Goal: Obtain resource: Obtain resource

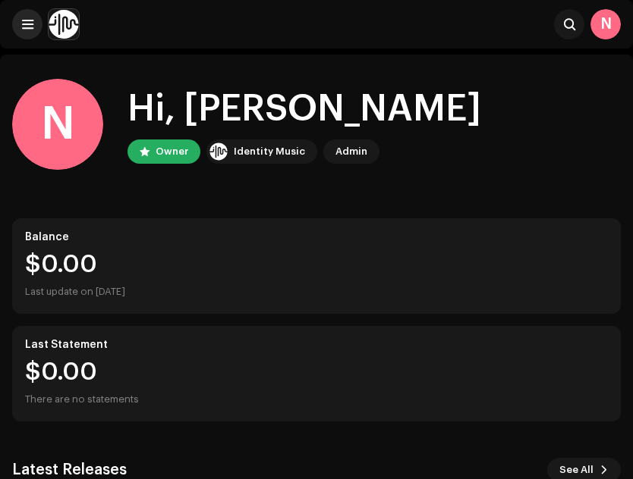
click at [33, 26] on span at bounding box center [27, 24] width 11 height 12
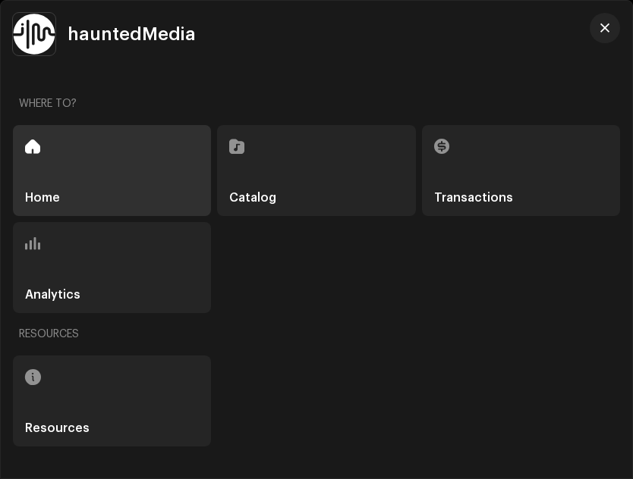
click at [259, 162] on div "Catalog" at bounding box center [316, 170] width 198 height 91
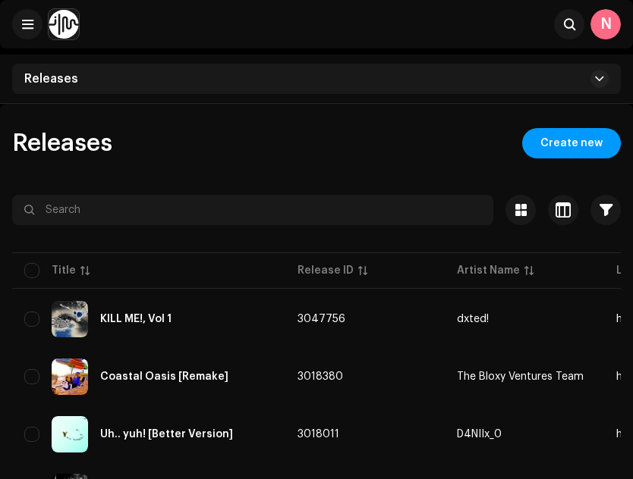
scroll to position [77, 0]
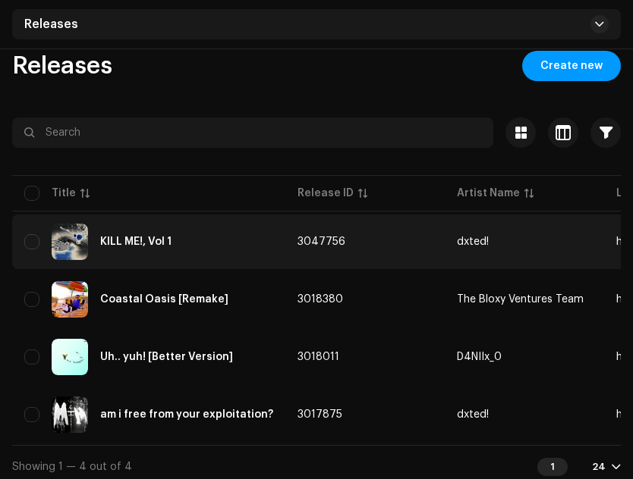
click at [146, 241] on div "KILL ME!, Vol 1" at bounding box center [135, 242] width 71 height 11
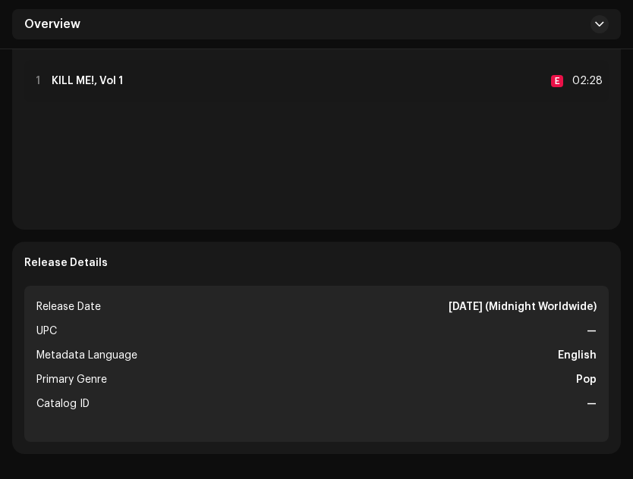
scroll to position [362, 0]
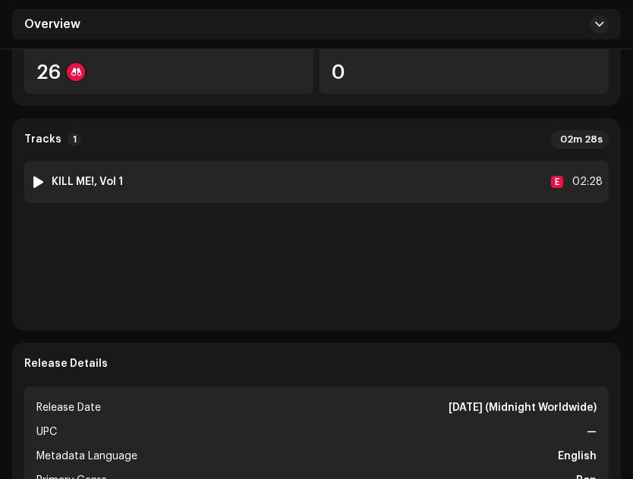
click at [94, 177] on strong "KILL ME!, Vol 1" at bounding box center [87, 182] width 71 height 12
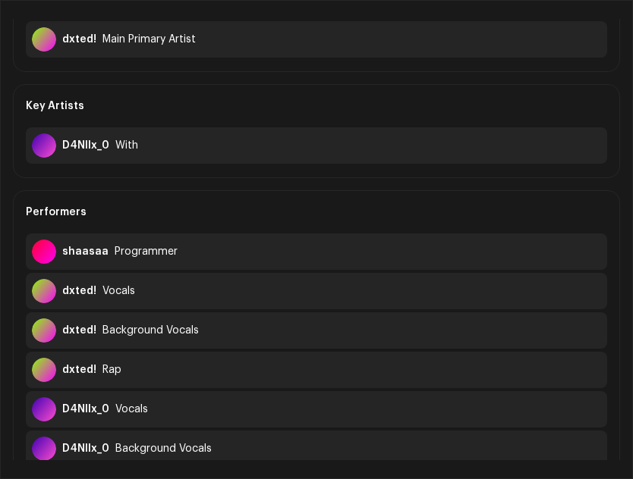
scroll to position [0, 0]
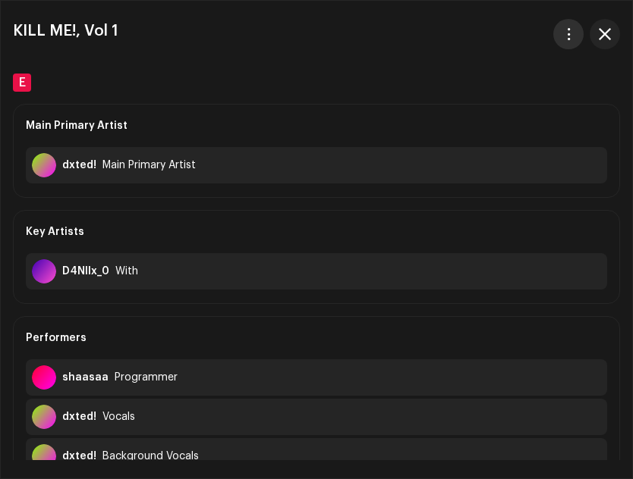
click at [570, 34] on span "button" at bounding box center [568, 34] width 11 height 12
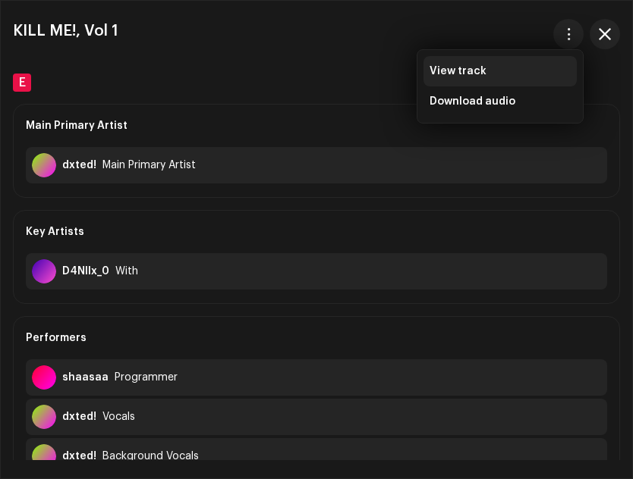
click at [486, 64] on div "View track" at bounding box center [499, 71] width 153 height 30
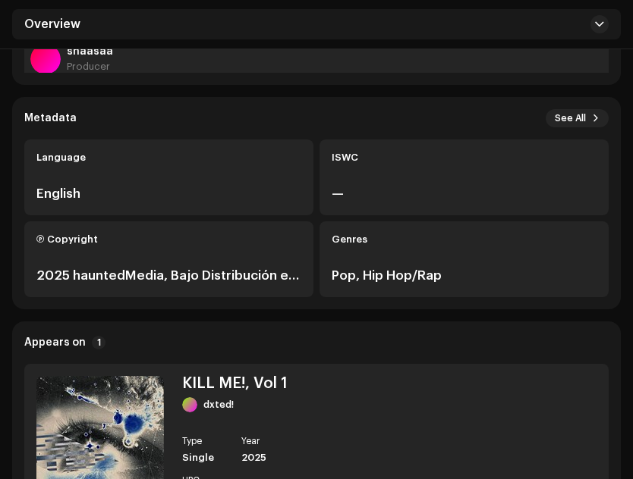
scroll to position [382, 0]
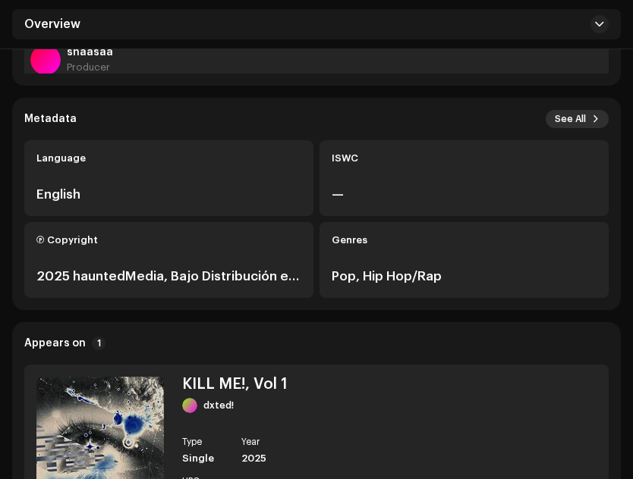
click at [575, 120] on span "See All" at bounding box center [570, 119] width 31 height 12
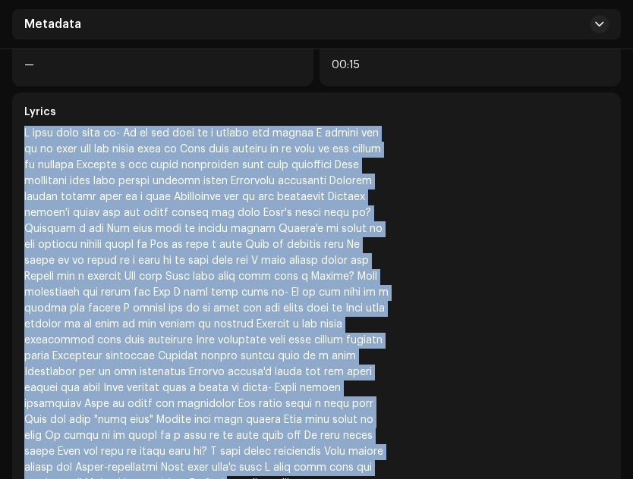
scroll to position [830, 0]
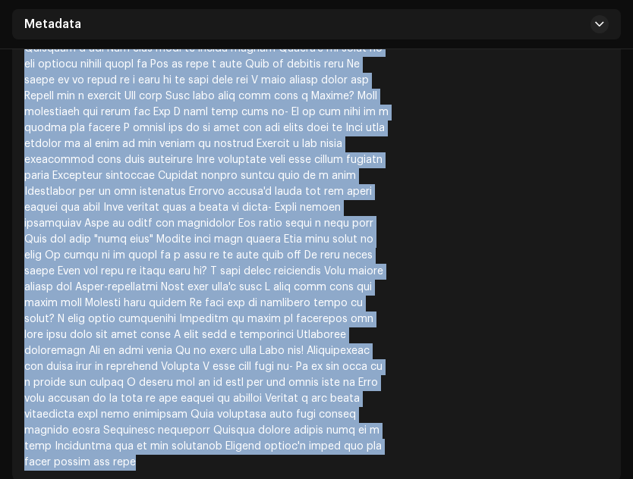
drag, startPoint x: 19, startPoint y: 152, endPoint x: 285, endPoint y: 448, distance: 398.6
click at [285, 448] on div "Lyrics" at bounding box center [316, 197] width 608 height 571
copy div "I dont know what to- Oh my god wait no i forgot the lyrics I wanted you to be m…"
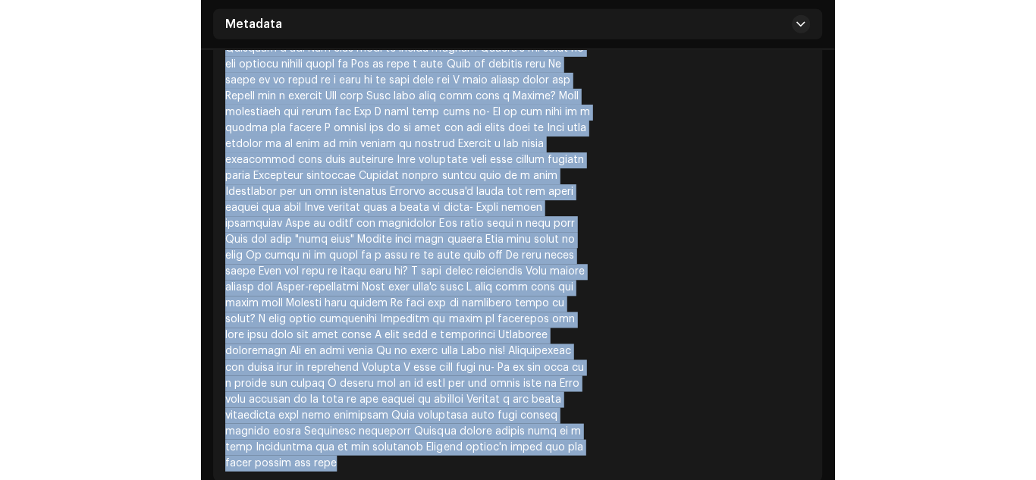
scroll to position [0, 0]
